Goal: Task Accomplishment & Management: Use online tool/utility

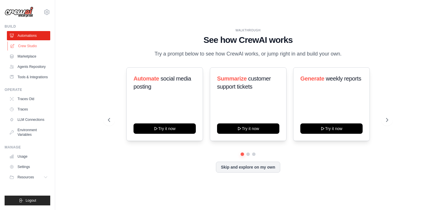
click at [26, 45] on link "Crew Studio" at bounding box center [28, 45] width 43 height 9
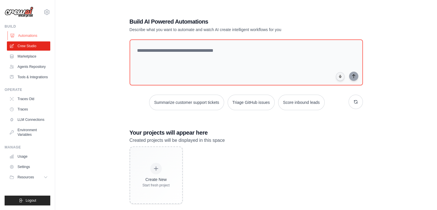
click at [29, 38] on link "Automations" at bounding box center [28, 35] width 43 height 9
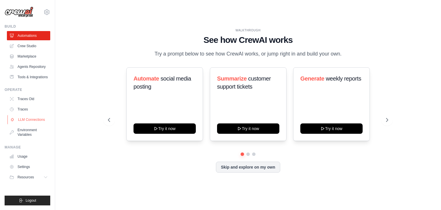
click at [32, 123] on link "LLM Connections" at bounding box center [28, 119] width 43 height 9
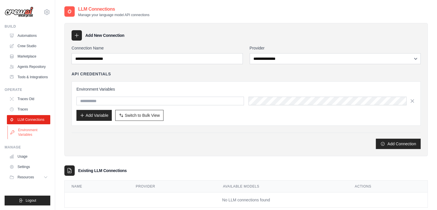
click at [34, 127] on link "Environment Variables" at bounding box center [28, 132] width 43 height 14
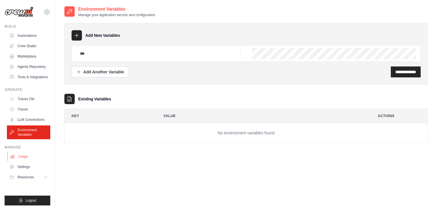
click at [26, 154] on link "Usage" at bounding box center [28, 156] width 43 height 9
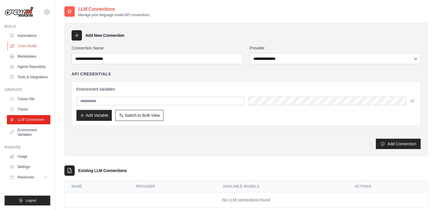
click at [32, 47] on link "Crew Studio" at bounding box center [28, 45] width 43 height 9
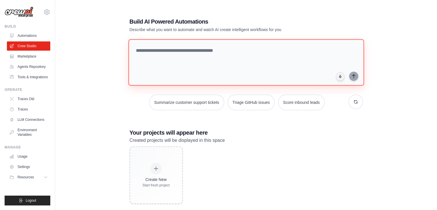
click at [168, 45] on textarea at bounding box center [246, 62] width 236 height 47
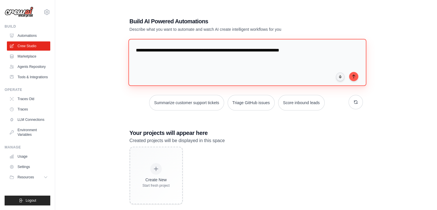
type textarea "**********"
